Goal: Use online tool/utility: Utilize a website feature to perform a specific function

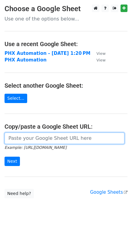
click at [46, 141] on input "url" at bounding box center [65, 138] width 120 height 11
paste input "https://docs.google.com/spreadsheets/d/1mY0CQltWa_KhNA-bro8I2X4H4IxycQZi7g1SFep…"
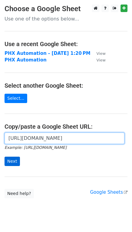
type input "https://docs.google.com/spreadsheets/d/1mY0CQltWa_KhNA-bro8I2X4H4IxycQZi7g1SFep…"
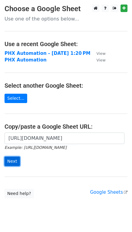
click at [17, 159] on input "Next" at bounding box center [12, 161] width 15 height 9
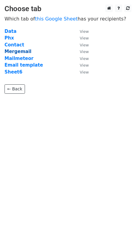
click at [16, 53] on strong "Mergemail" at bounding box center [18, 51] width 27 height 5
